Goal: Task Accomplishment & Management: Manage account settings

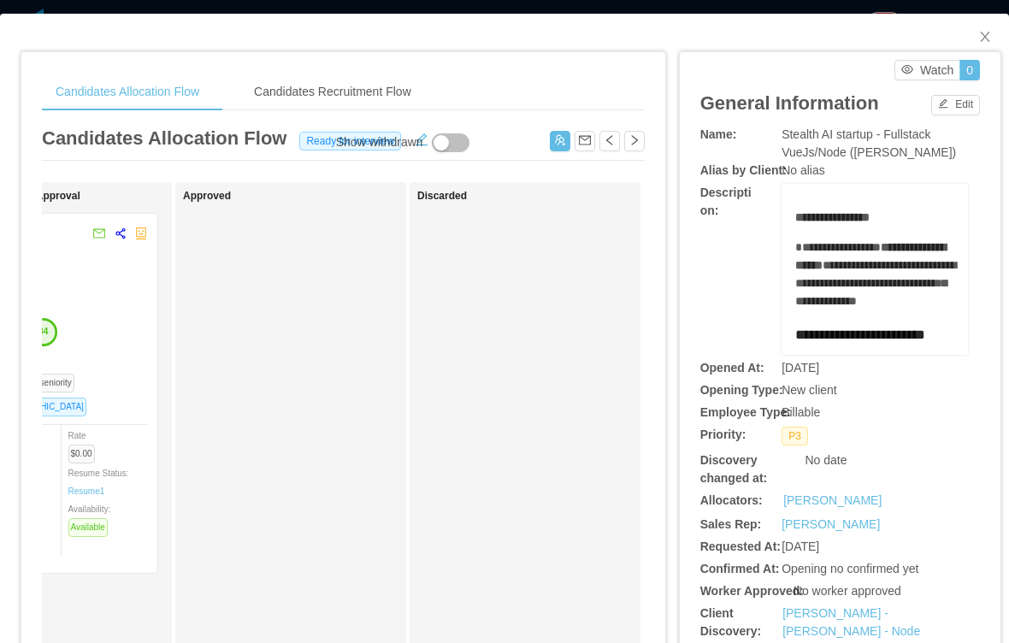
scroll to position [0, 634]
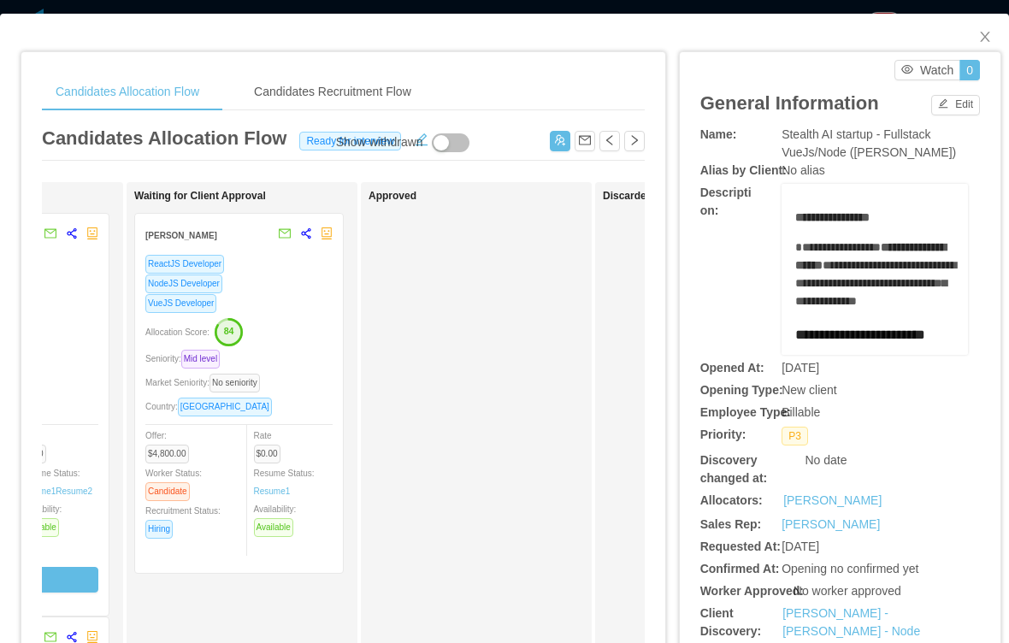
click at [292, 331] on div "Allocation Score: 84" at bounding box center [238, 330] width 187 height 27
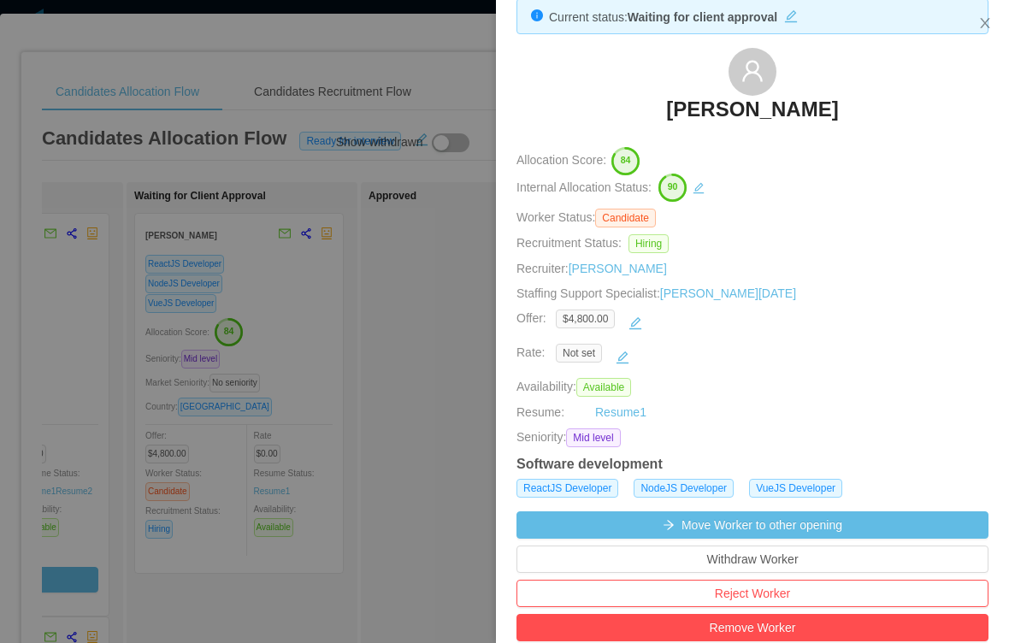
scroll to position [65, 0]
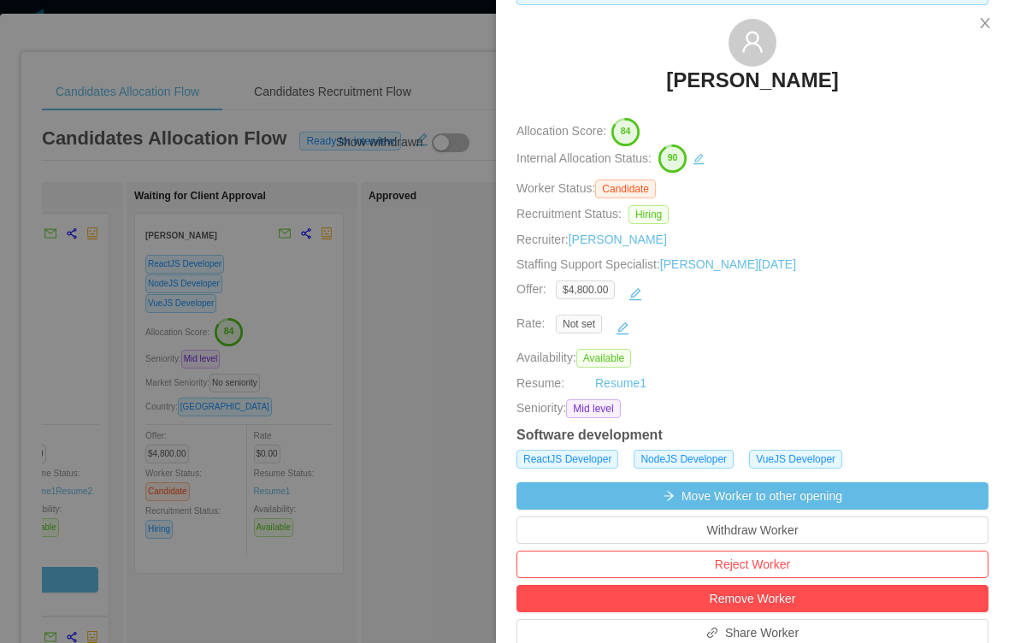
click at [766, 578] on button "Reject Worker" at bounding box center [753, 564] width 472 height 27
click at [797, 558] on button "Reject" at bounding box center [788, 550] width 48 height 21
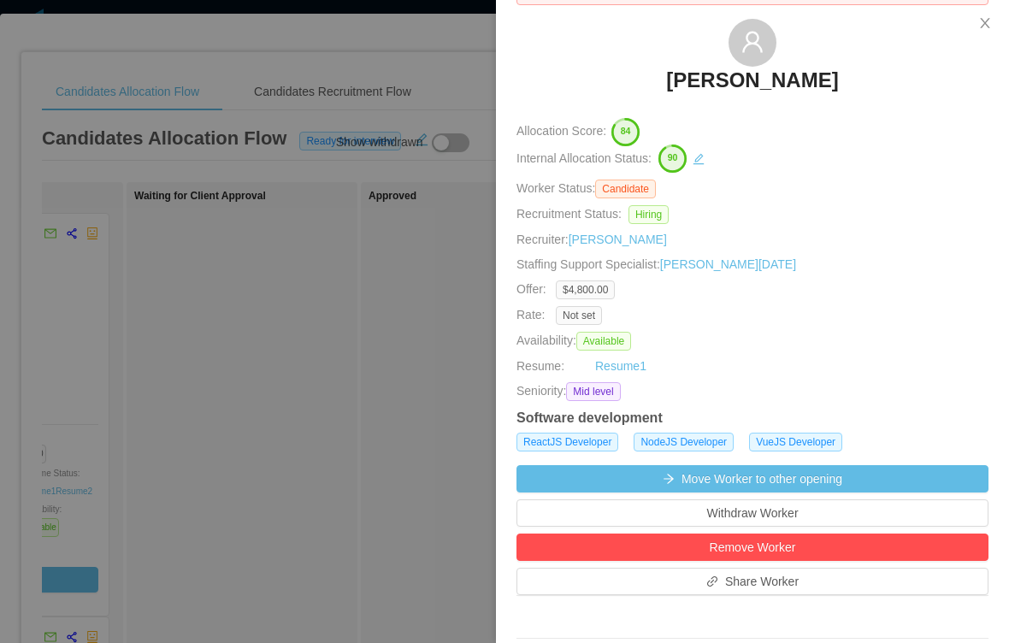
click at [366, 405] on div at bounding box center [504, 321] width 1009 height 643
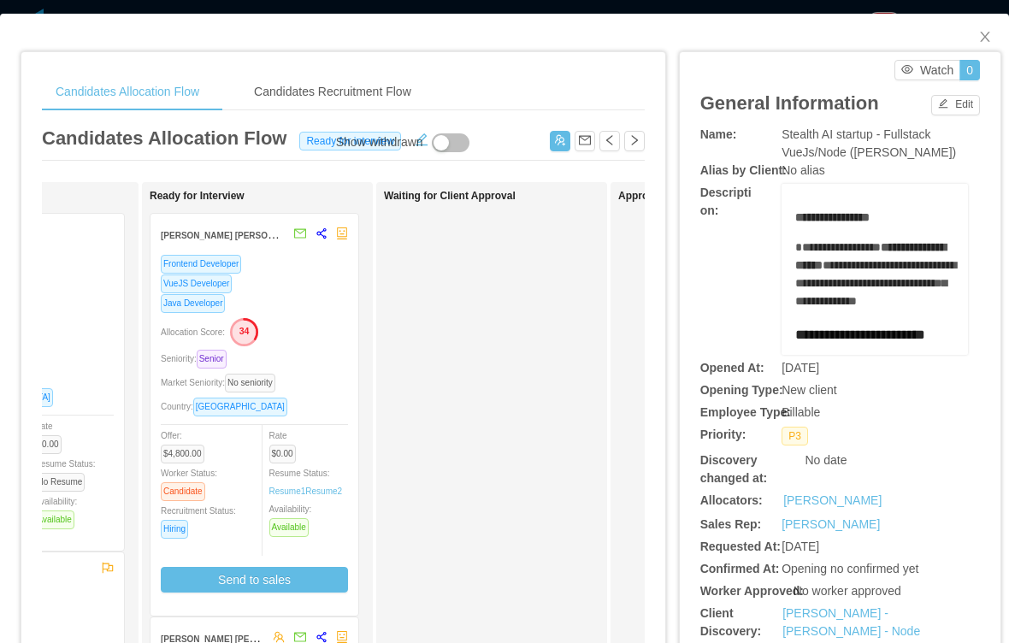
scroll to position [0, 385]
click at [423, 155] on div "Candidates Allocation Flow Ready for interview" at bounding box center [343, 142] width 603 height 37
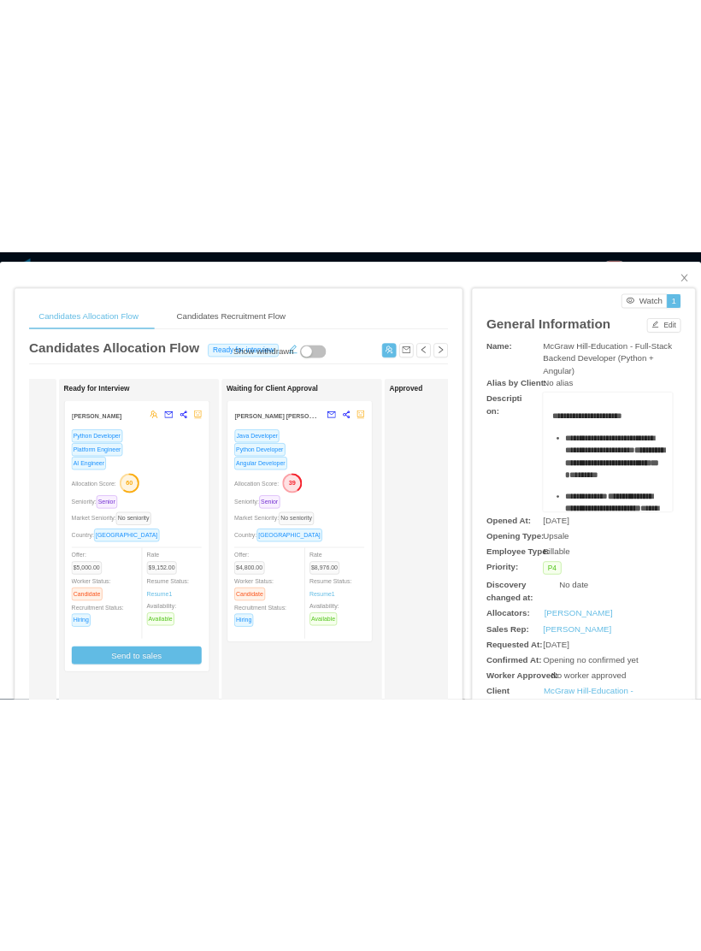
scroll to position [0, 443]
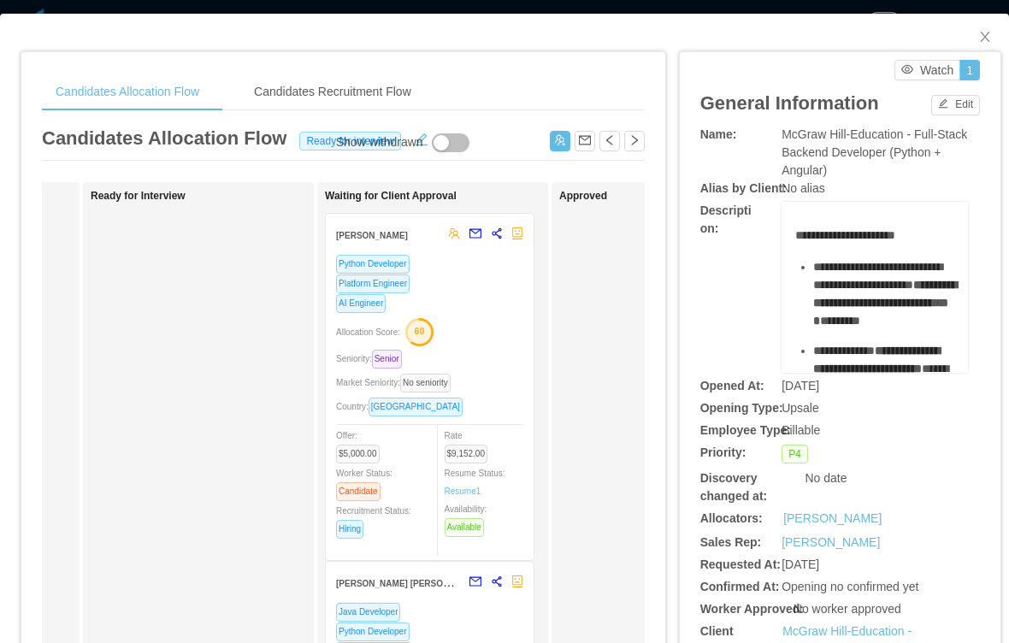
click at [420, 143] on div "Show withdrawn" at bounding box center [379, 142] width 87 height 19
click at [408, 131] on button "button" at bounding box center [421, 137] width 27 height 17
click at [373, 146] on div "Show withdrawn" at bounding box center [379, 142] width 87 height 19
click at [406, 144] on div "Show withdrawn" at bounding box center [379, 142] width 87 height 19
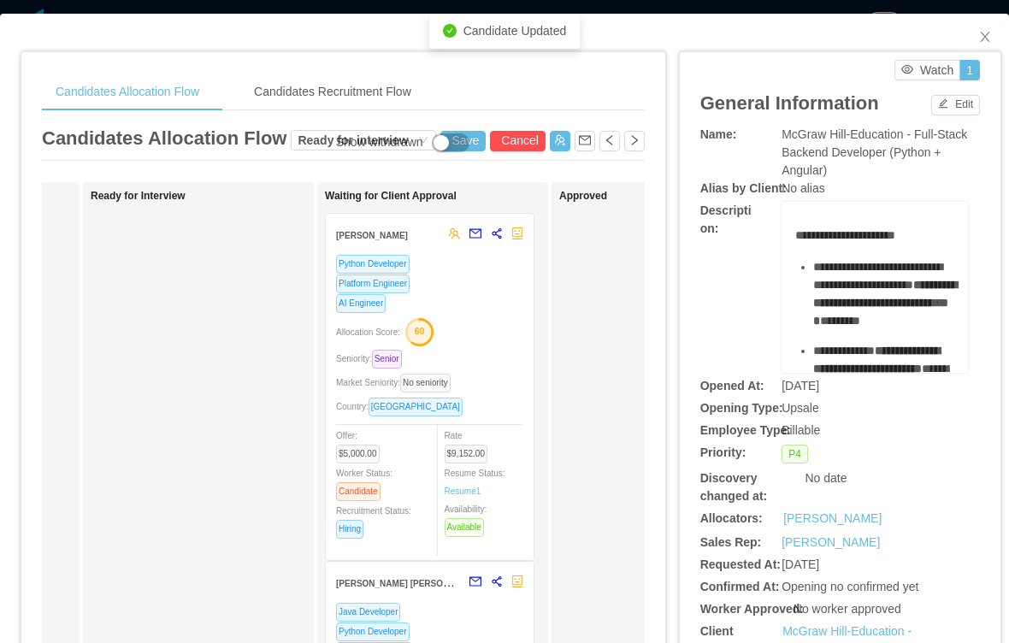
click at [391, 145] on div "Show withdrawn" at bounding box center [379, 142] width 87 height 19
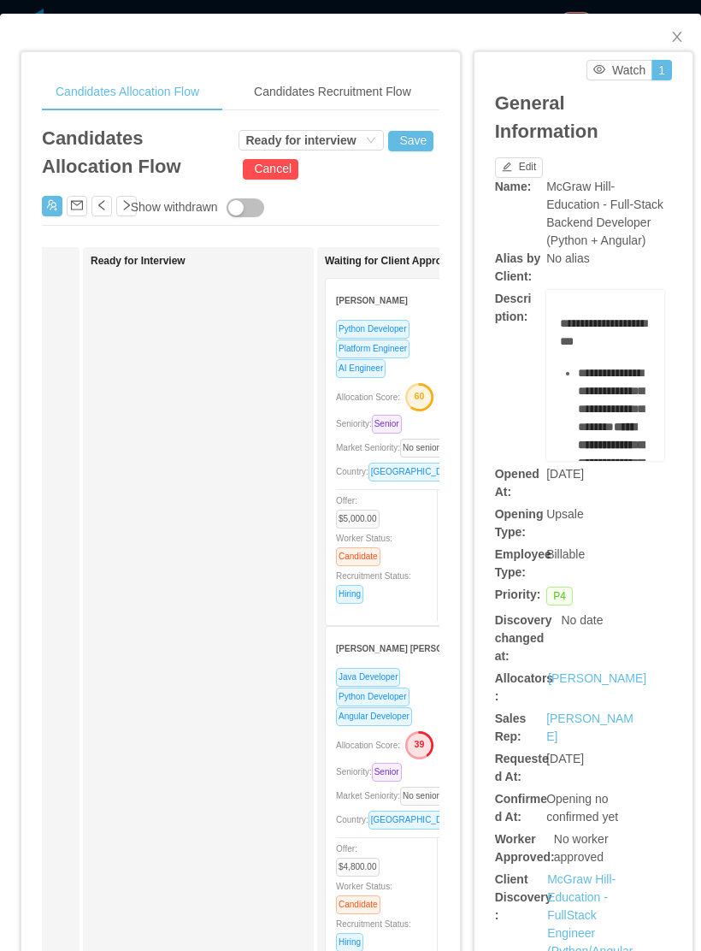
click at [346, 149] on div "Ready for interview" at bounding box center [300, 140] width 110 height 19
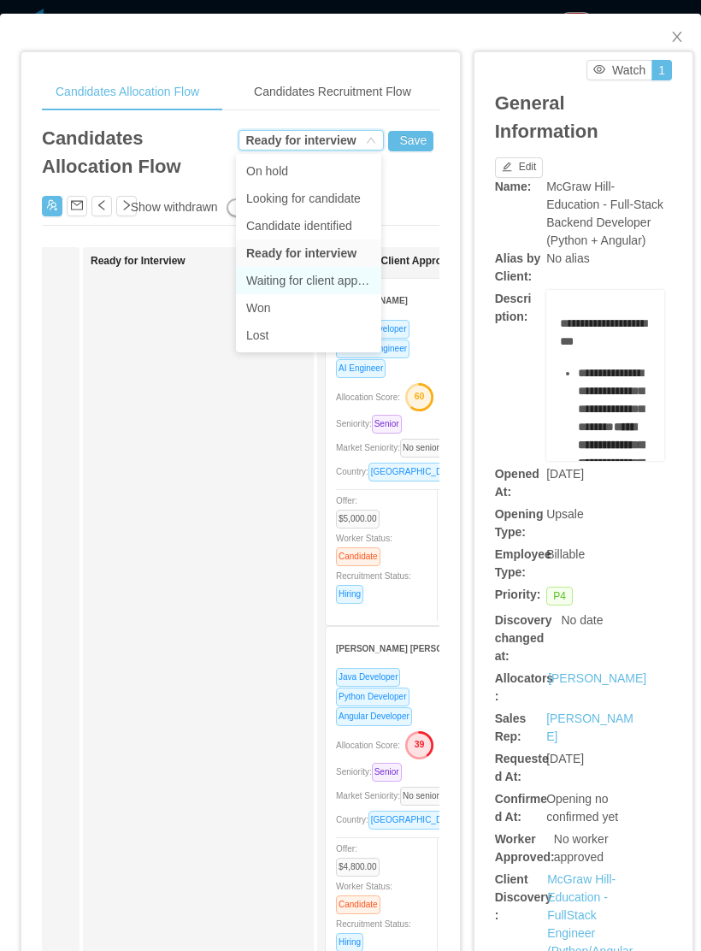
click at [329, 275] on li "Waiting for client approval" at bounding box center [308, 280] width 145 height 27
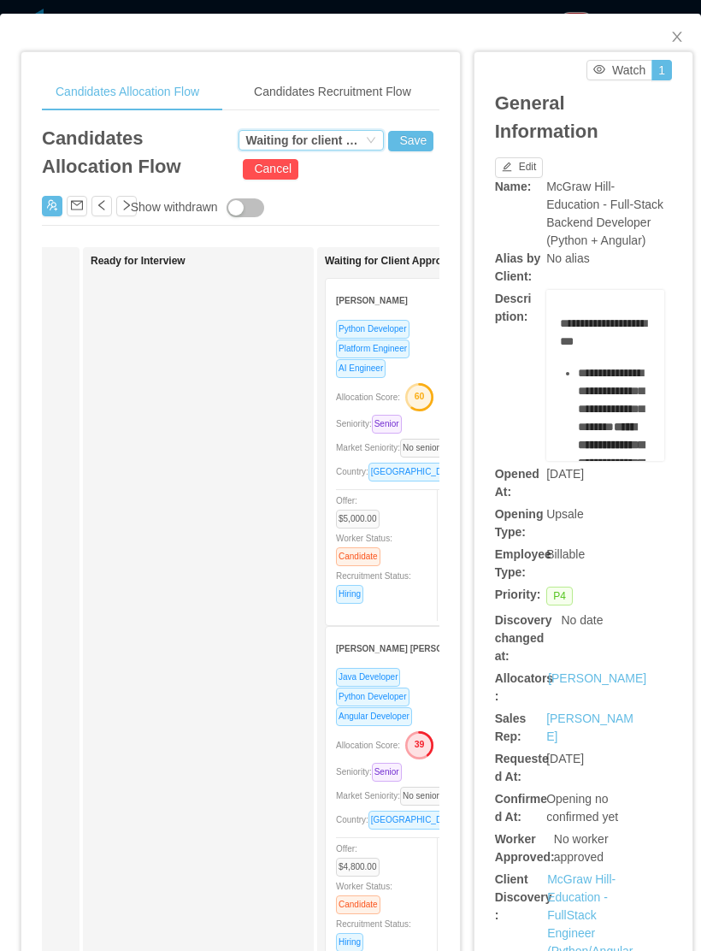
click at [407, 135] on button "Save" at bounding box center [410, 141] width 45 height 21
click at [451, 90] on button "Update" at bounding box center [440, 94] width 52 height 21
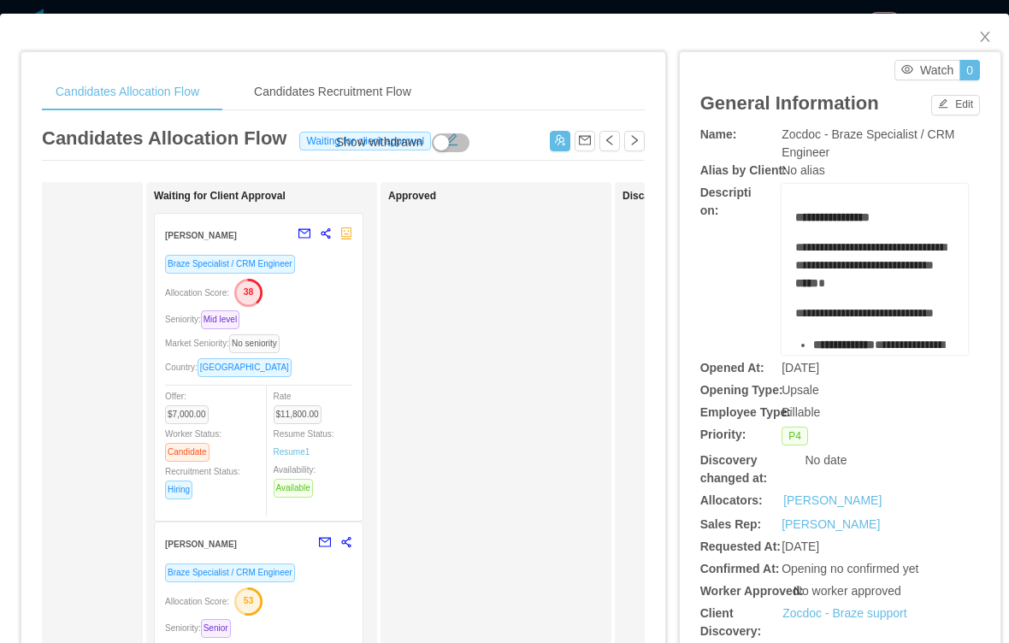
scroll to position [0, 624]
